Goal: Obtain resource: Download file/media

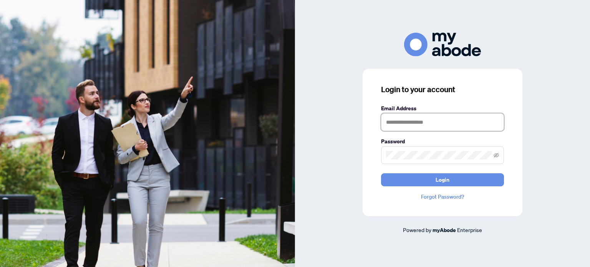
click at [396, 128] on input "text" at bounding box center [442, 122] width 123 height 18
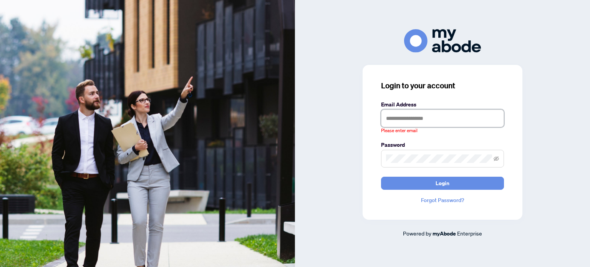
type input "**********"
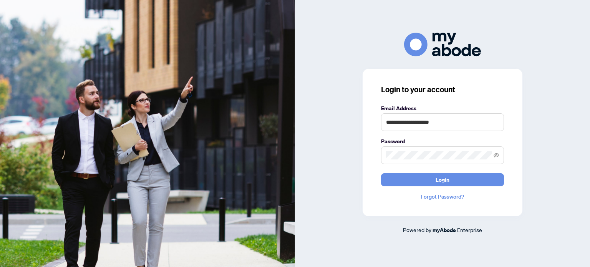
click at [381, 173] on button "Login" at bounding box center [442, 179] width 123 height 13
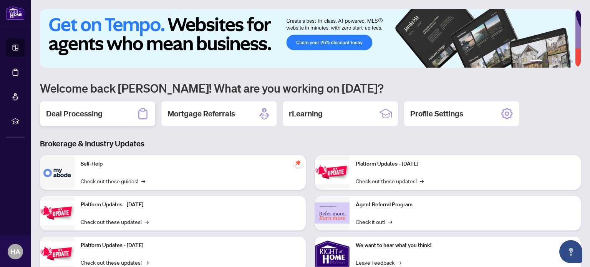
click at [95, 108] on h2 "Deal Processing" at bounding box center [74, 113] width 56 height 11
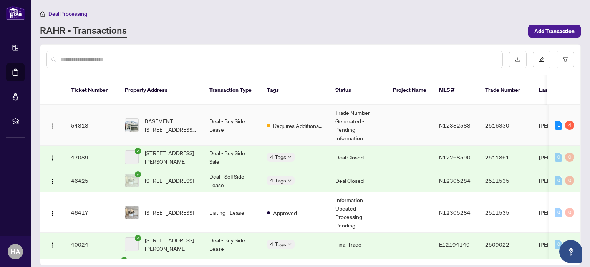
click at [506, 118] on td "2516330" at bounding box center [506, 125] width 54 height 40
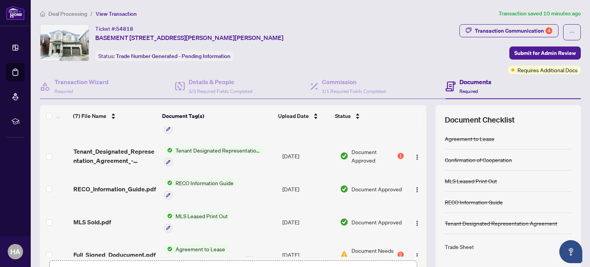
scroll to position [84, 0]
click at [250, 151] on span "Tenant Designated Representation Agreement" at bounding box center [217, 150] width 91 height 8
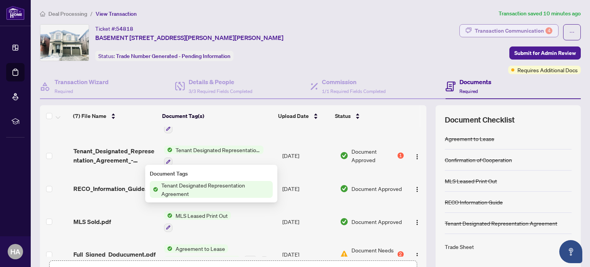
click at [511, 25] on div "Transaction Communication 4" at bounding box center [514, 31] width 78 height 12
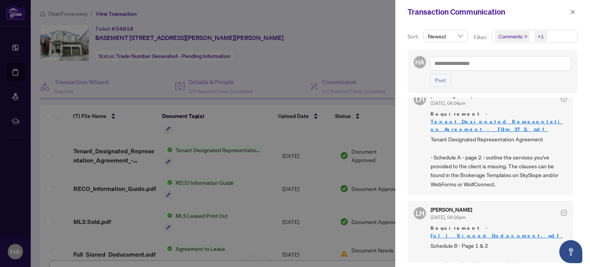
scroll to position [179, 0]
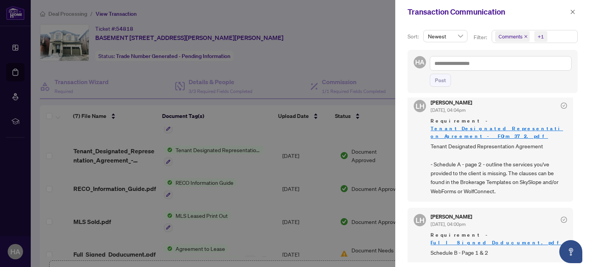
click at [451, 125] on link "Tenant_Designated_Representation_Agreement_-_FOrm_372.pdf" at bounding box center [496, 132] width 132 height 14
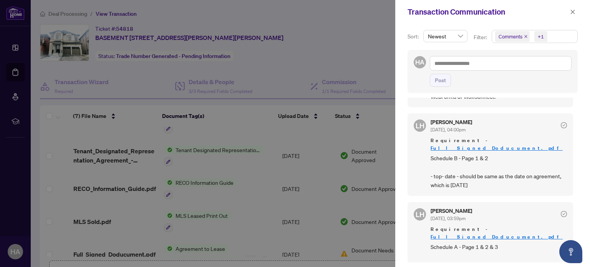
scroll to position [278, 0]
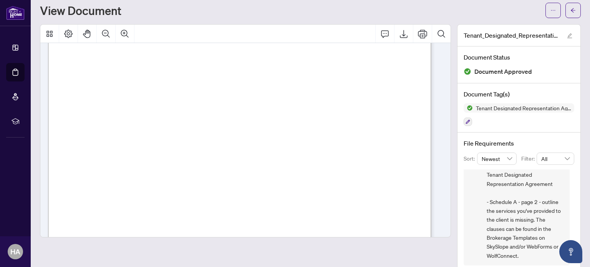
scroll to position [22, 0]
click at [139, 178] on span "employed by the same" at bounding box center [104, 178] width 67 height 6
